Goal: Task Accomplishment & Management: Manage account settings

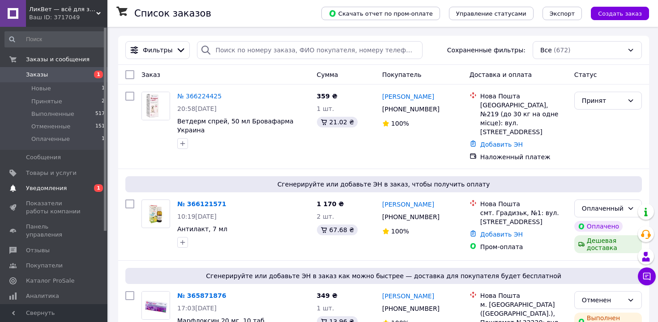
click at [39, 189] on span "Уведомления" at bounding box center [46, 188] width 41 height 8
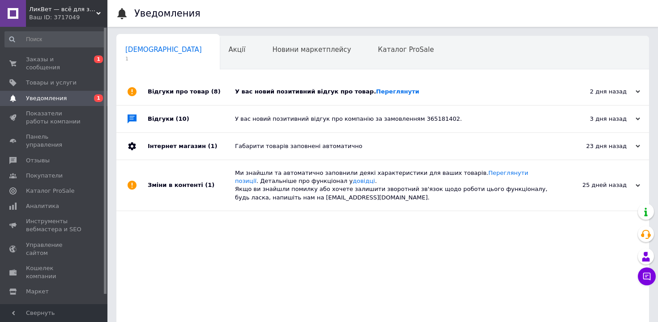
click at [298, 91] on div "У вас новий позитивний відгук про товар. Переглянути" at bounding box center [393, 92] width 316 height 8
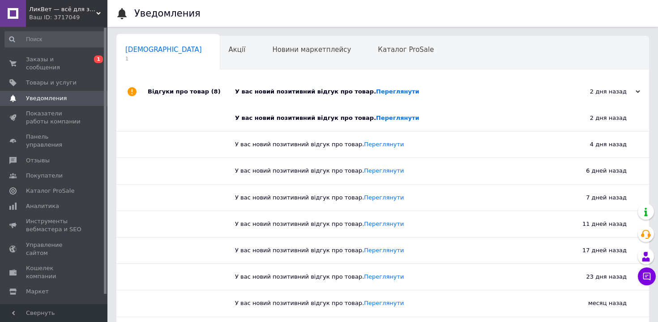
click at [298, 91] on div "У вас новий позитивний відгук про товар. Переглянути" at bounding box center [393, 92] width 316 height 8
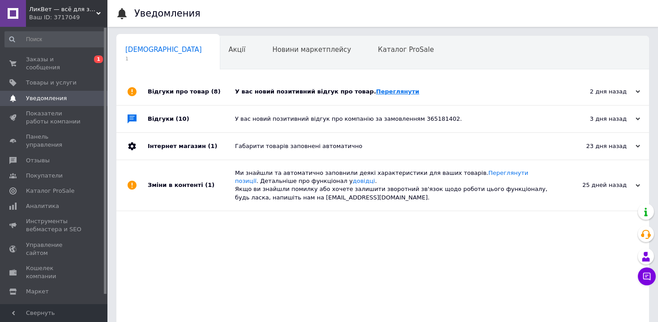
click at [376, 89] on link "Переглянути" at bounding box center [397, 91] width 43 height 7
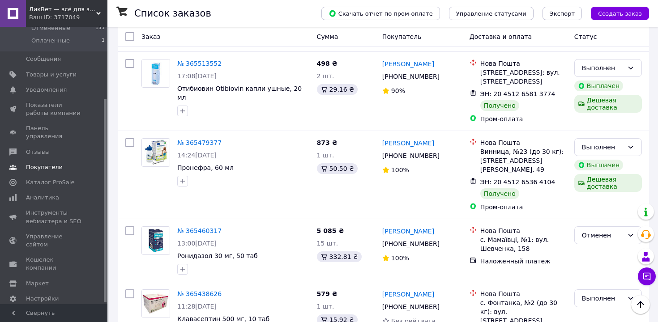
scroll to position [100, 0]
click at [50, 193] on span "Аналитика" at bounding box center [42, 197] width 33 height 8
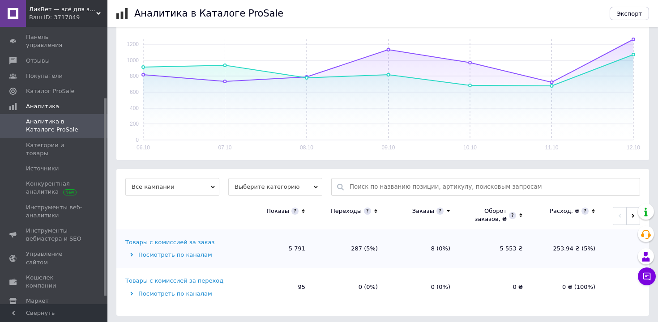
scroll to position [136, 0]
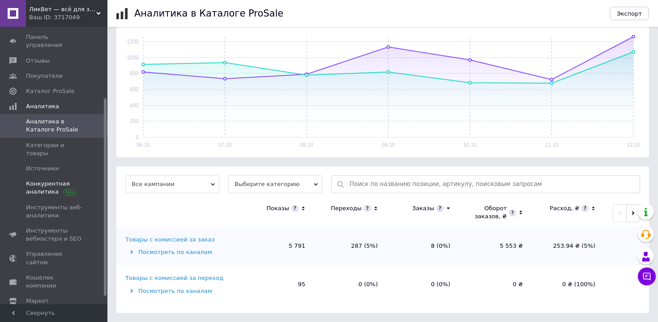
click at [51, 180] on span "Конкурентная аналитика" at bounding box center [54, 188] width 57 height 16
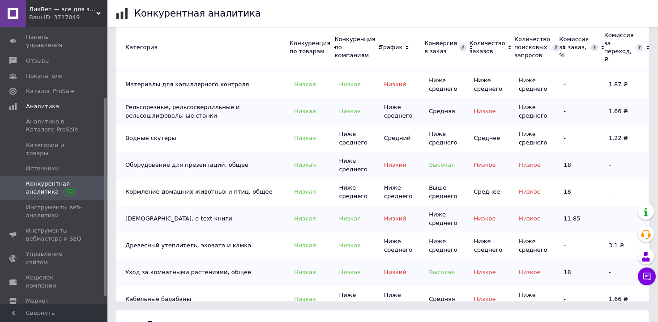
scroll to position [1204, 0]
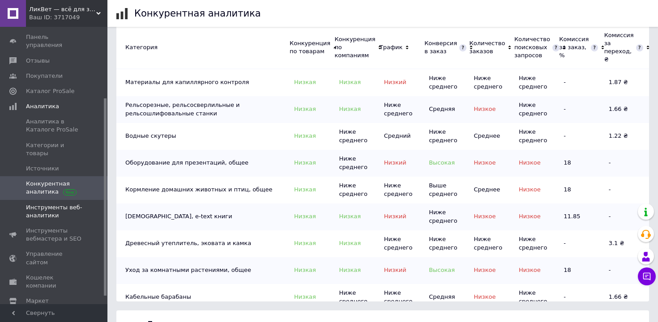
click at [65, 204] on span "Инструменты веб-аналитики" at bounding box center [54, 212] width 57 height 16
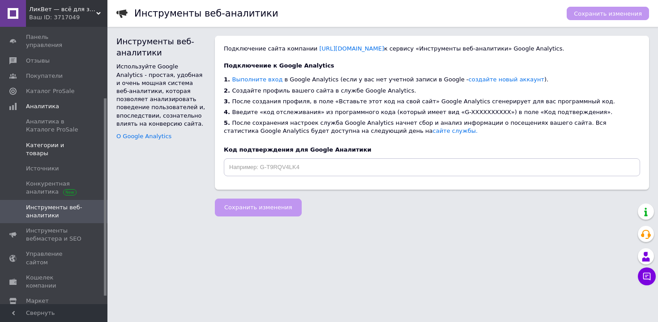
click at [63, 141] on span "Категории и товары" at bounding box center [54, 149] width 57 height 16
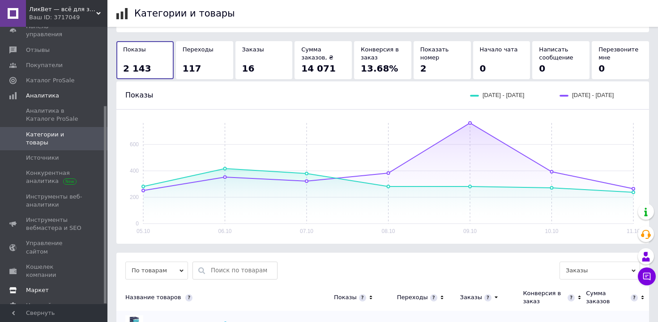
scroll to position [49, 0]
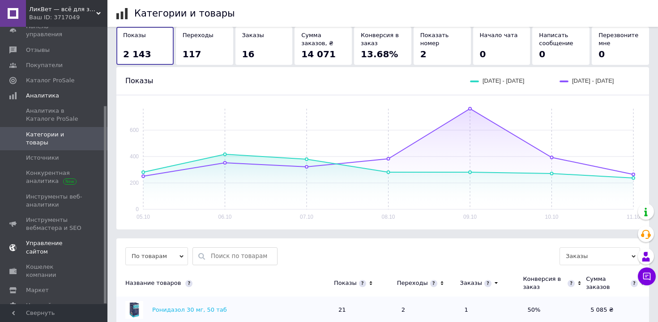
click at [70, 240] on span "Управление сайтом" at bounding box center [54, 248] width 57 height 16
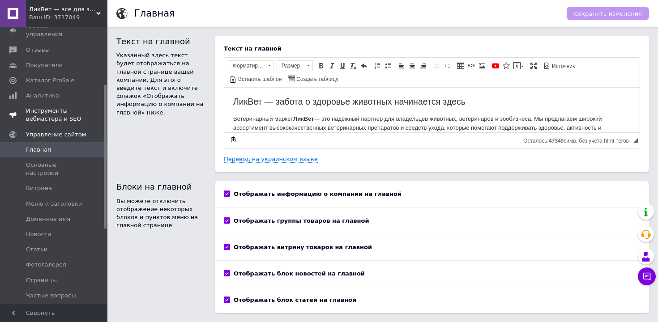
click at [65, 108] on span "Инструменты вебмастера и SEO" at bounding box center [54, 115] width 57 height 16
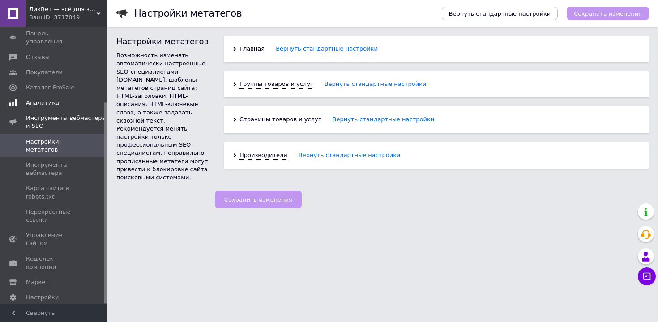
click at [51, 99] on span "Аналитика" at bounding box center [42, 103] width 33 height 8
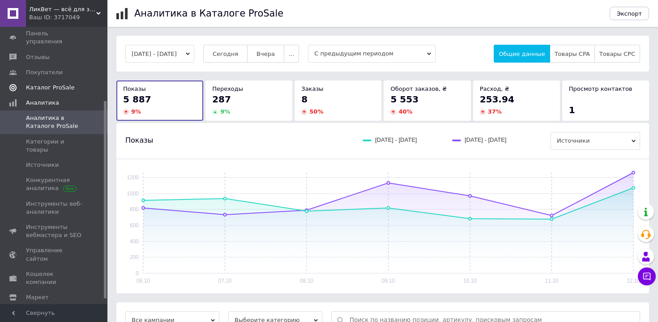
click at [56, 84] on span "Каталог ProSale" at bounding box center [50, 88] width 48 height 8
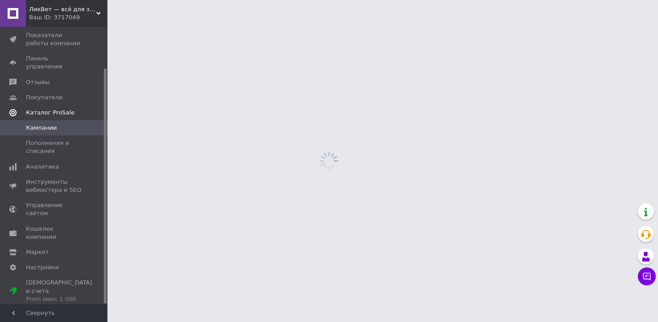
scroll to position [48, 0]
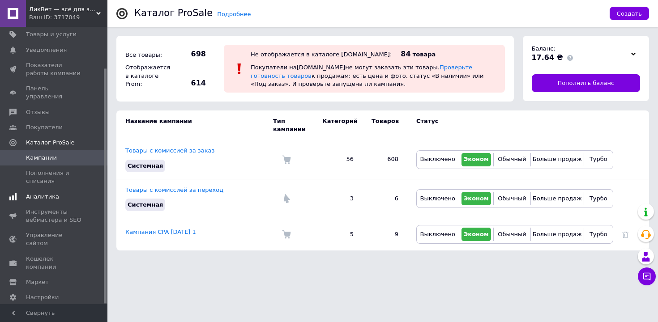
click at [47, 193] on span "Аналитика" at bounding box center [42, 197] width 33 height 8
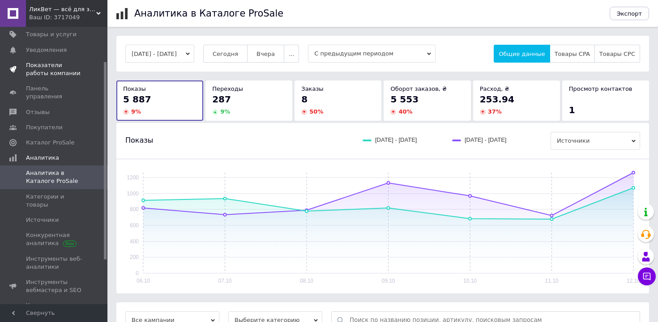
click at [65, 68] on span "Показатели работы компании" at bounding box center [54, 69] width 57 height 16
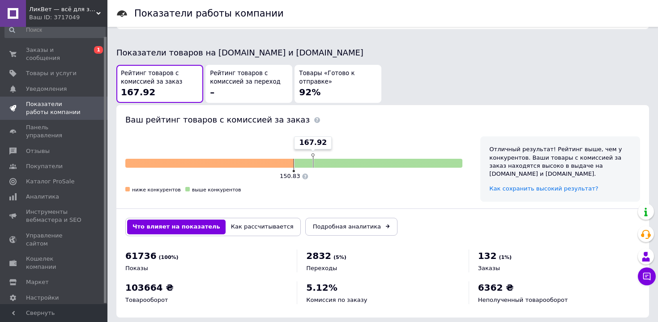
scroll to position [471, 0]
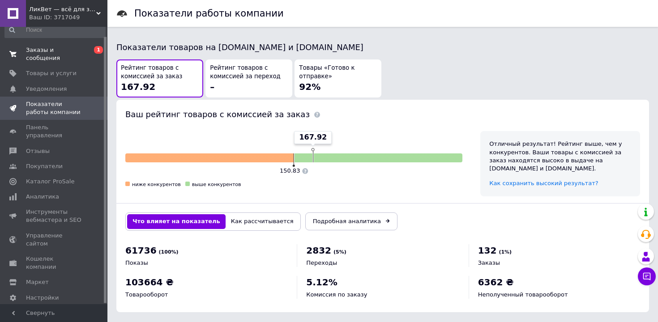
click at [45, 54] on span "Заказы и сообщения" at bounding box center [54, 54] width 57 height 16
